Goal: Complete application form: Complete application form

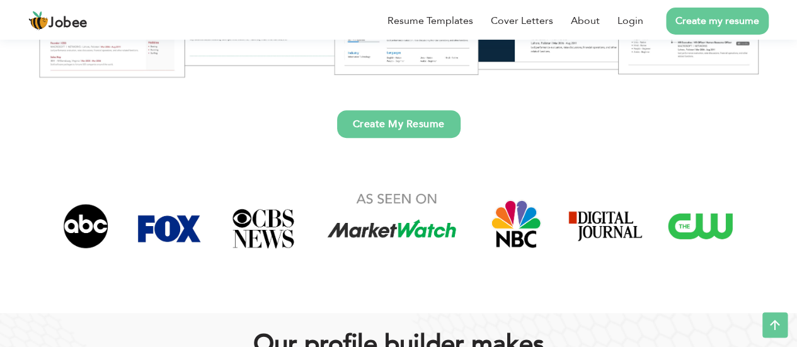
scroll to position [344, 0]
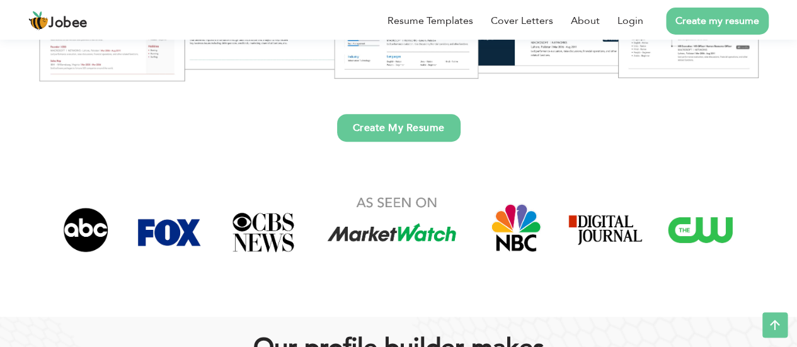
click at [374, 134] on link "Create My Resume" at bounding box center [398, 128] width 123 height 28
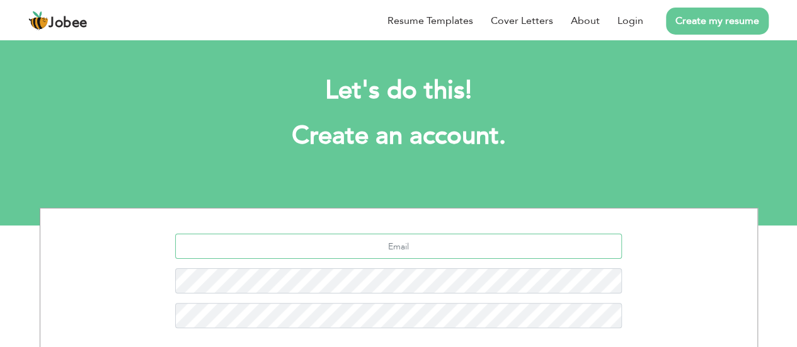
click at [370, 248] on input "text" at bounding box center [398, 246] width 447 height 25
type input "muhammadjawdboss@gmail.com"
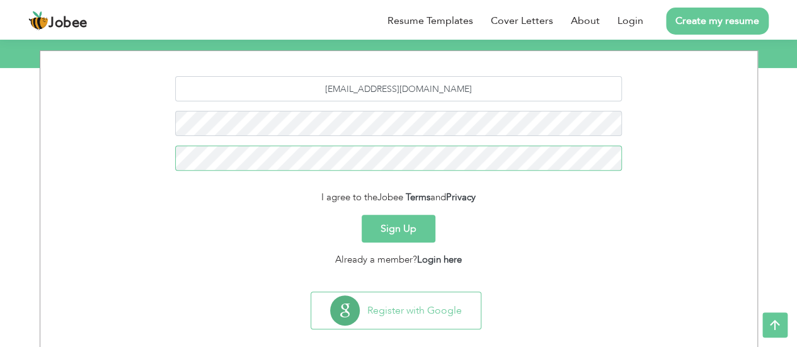
scroll to position [155, 0]
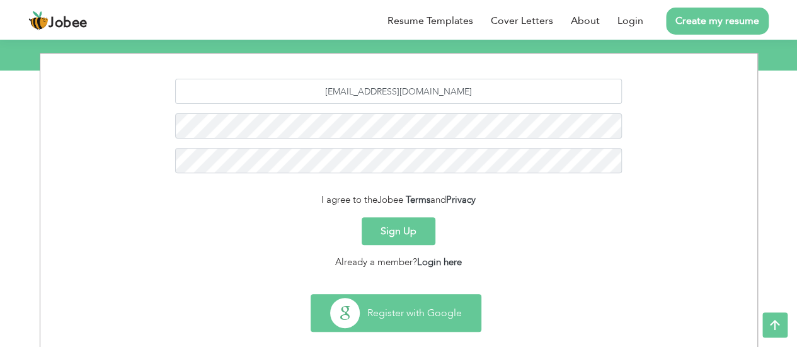
click at [426, 321] on button "Register with Google" at bounding box center [395, 313] width 169 height 37
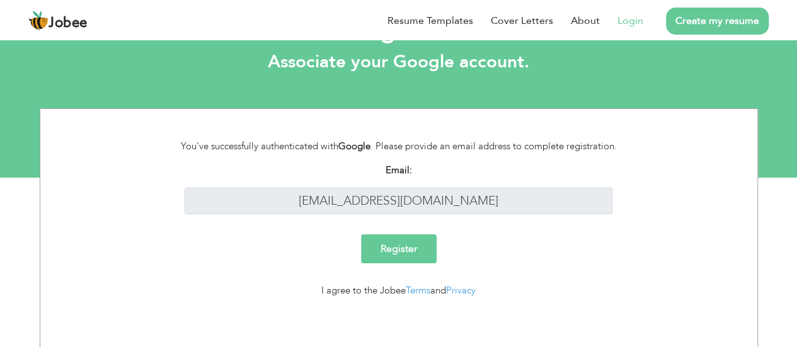
scroll to position [49, 0]
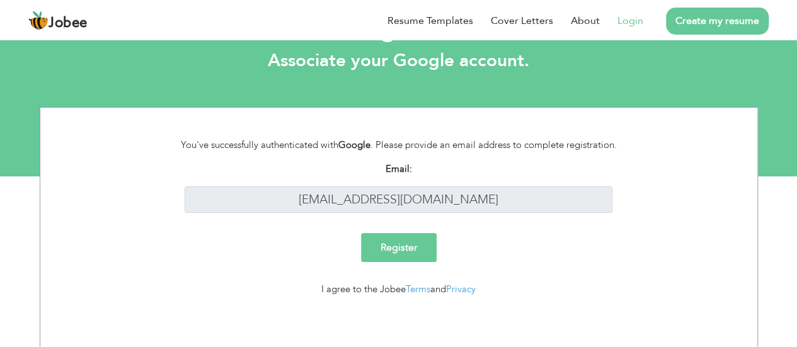
click at [404, 249] on input "Register" at bounding box center [399, 247] width 76 height 29
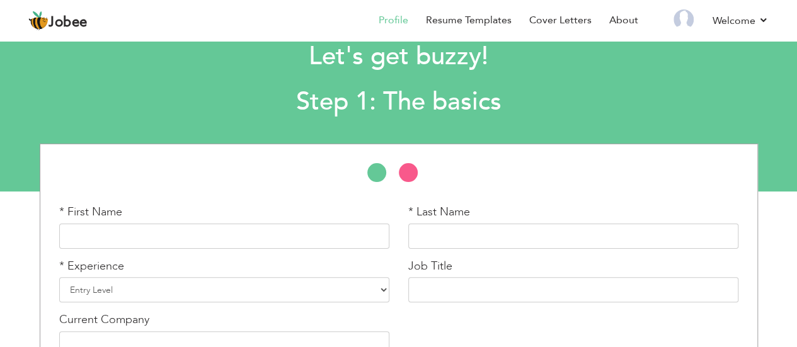
scroll to position [42, 0]
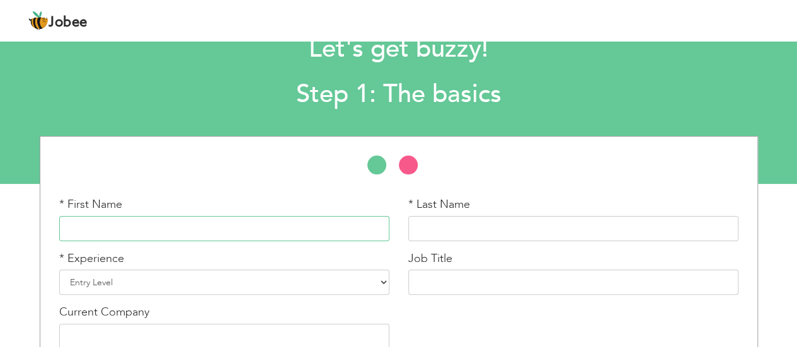
click at [286, 229] on input "text" at bounding box center [224, 228] width 330 height 25
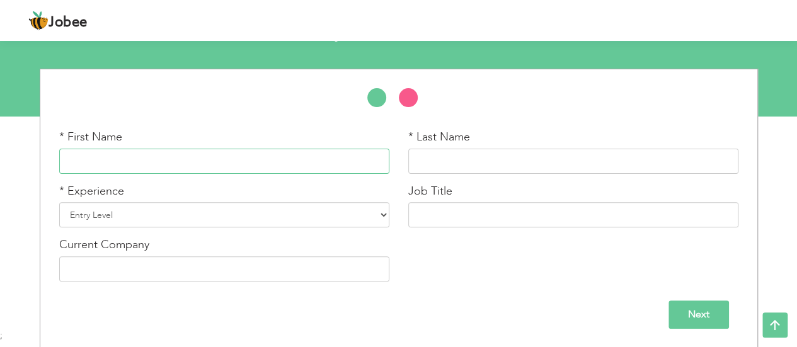
click at [281, 165] on input "text" at bounding box center [224, 161] width 330 height 25
type input "[PERSON_NAME]"
click at [418, 154] on input "text" at bounding box center [573, 161] width 330 height 25
type input "BOSS"
click at [276, 216] on select "Entry Level Less than 1 Year 1 Year 2 Years 3 Years 4 Years 5 Years 6 Years 7 Y…" at bounding box center [224, 214] width 330 height 25
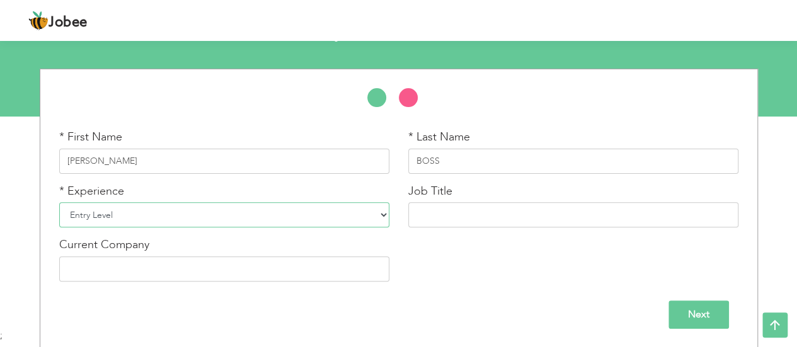
click at [59, 202] on select "Entry Level Less than 1 Year 1 Year 2 Years 3 Years 4 Years 5 Years 6 Years 7 Y…" at bounding box center [224, 214] width 330 height 25
click at [121, 212] on select "Entry Level Less than 1 Year 1 Year 2 Years 3 Years 4 Years 5 Years 6 Years 7 Y…" at bounding box center [224, 214] width 330 height 25
click at [106, 214] on select "Entry Level Less than 1 Year 1 Year 2 Years 3 Years 4 Years 5 Years 6 Years 7 Y…" at bounding box center [224, 214] width 330 height 25
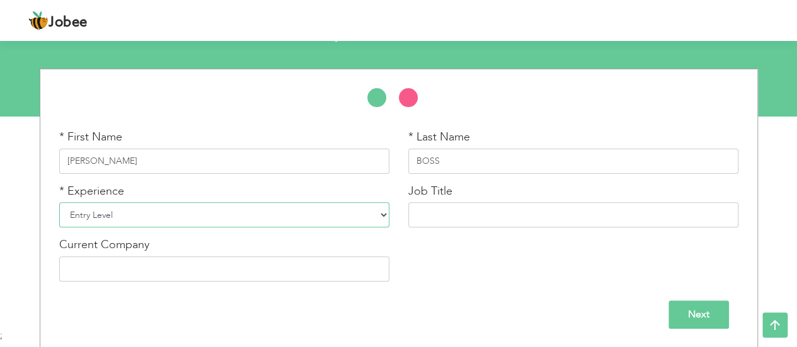
click at [106, 214] on select "Entry Level Less than 1 Year 1 Year 2 Years 3 Years 4 Years 5 Years 6 Years 7 Y…" at bounding box center [224, 214] width 330 height 25
select select "3"
click at [59, 202] on select "Entry Level Less than 1 Year 1 Year 2 Years 3 Years 4 Years 5 Years 6 Years 7 Y…" at bounding box center [224, 214] width 330 height 25
click at [481, 213] on input "text" at bounding box center [573, 214] width 330 height 25
type input "ARTIFICIAL INTELIGENCE DATA SCIENCE"
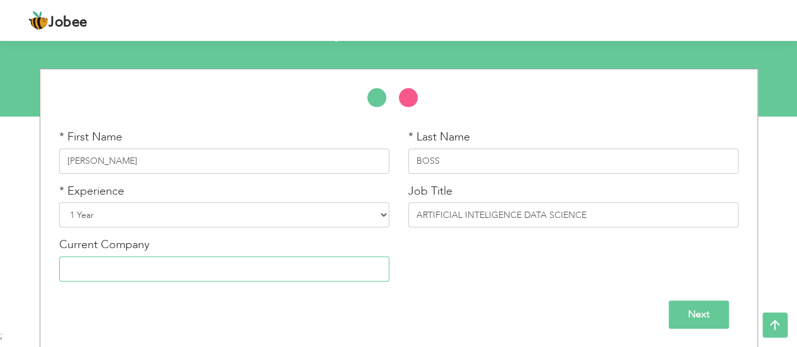
click at [329, 263] on input "text" at bounding box center [224, 268] width 330 height 25
click at [312, 276] on input "text" at bounding box center [224, 268] width 330 height 25
type input "INNOVATIVE PVT (LTD)"
click at [695, 321] on input "Next" at bounding box center [698, 314] width 60 height 28
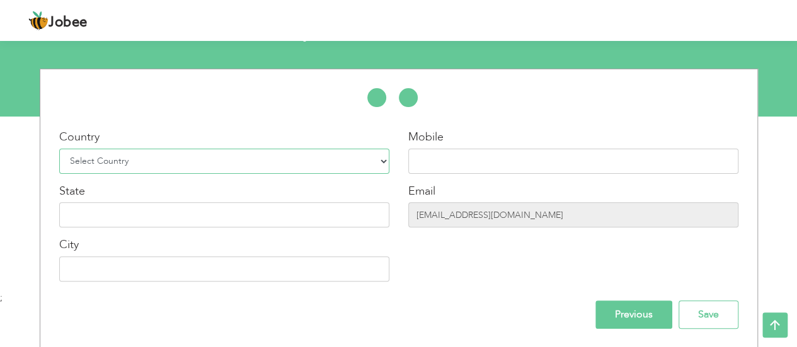
click at [194, 156] on select "Select Country Afghanistan Albania Algeria American Samoa Andorra Angola Anguil…" at bounding box center [224, 161] width 330 height 25
select select "166"
click at [59, 149] on select "Select Country Afghanistan Albania Algeria American Samoa Andorra Angola Anguil…" at bounding box center [224, 161] width 330 height 25
click at [451, 159] on input "text" at bounding box center [573, 161] width 330 height 25
type input "03139414688"
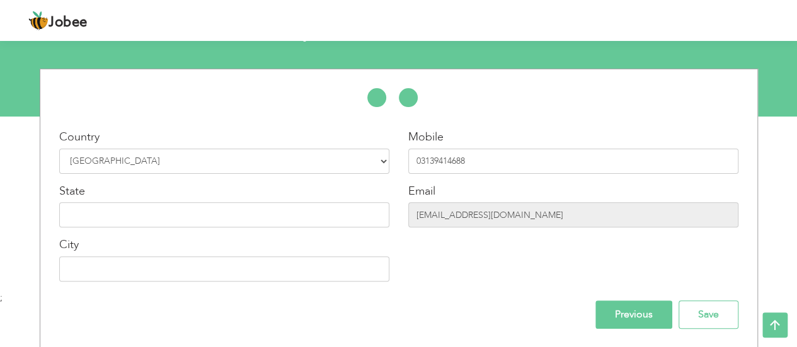
click at [264, 227] on div "Country Select Country Afghanistan Albania Algeria American Samoa Andorra Angol…" at bounding box center [224, 210] width 349 height 162
click at [251, 215] on input "text" at bounding box center [224, 214] width 330 height 25
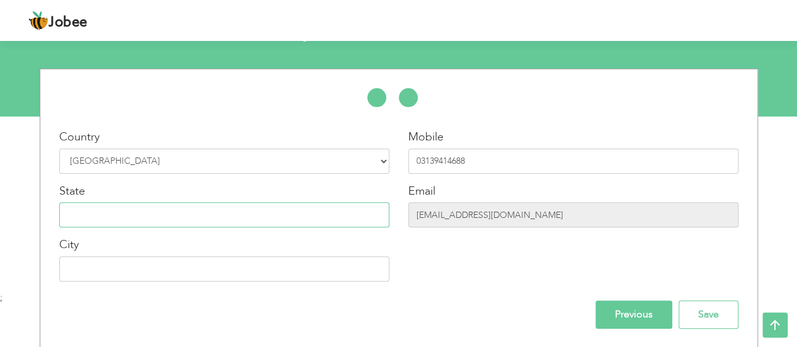
click at [251, 215] on input "text" at bounding box center [224, 214] width 330 height 25
type input "FEDRAL"
click at [188, 273] on input "text" at bounding box center [224, 268] width 330 height 25
type input "[GEOGRAPHIC_DATA]"
click at [627, 314] on input "Previous" at bounding box center [633, 314] width 77 height 28
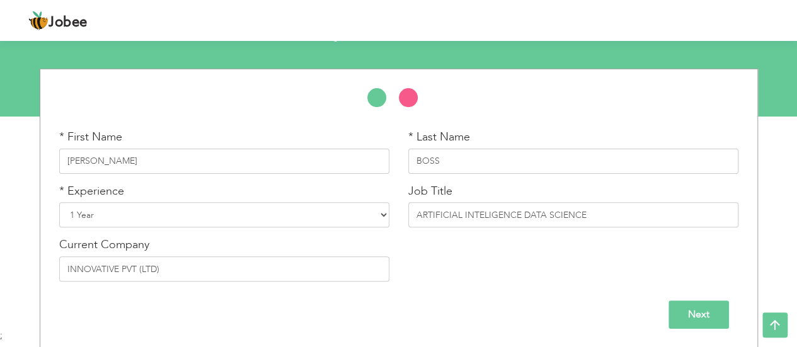
click at [722, 322] on input "Next" at bounding box center [698, 314] width 60 height 28
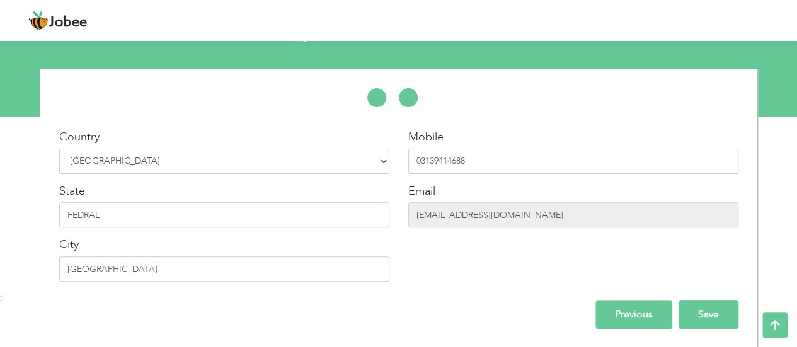
click at [709, 318] on input "Save" at bounding box center [708, 314] width 60 height 28
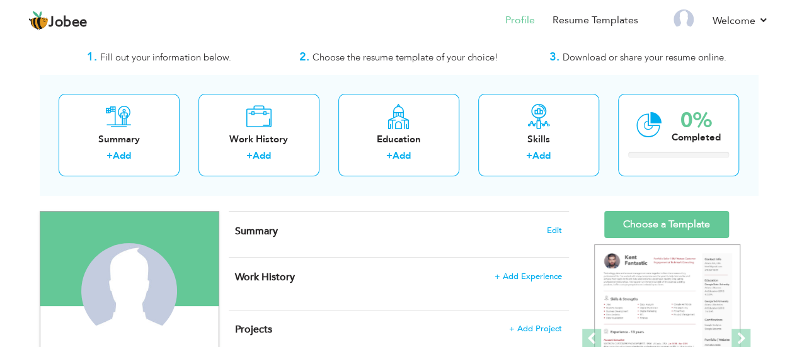
scroll to position [27, 0]
